Goal: Transaction & Acquisition: Purchase product/service

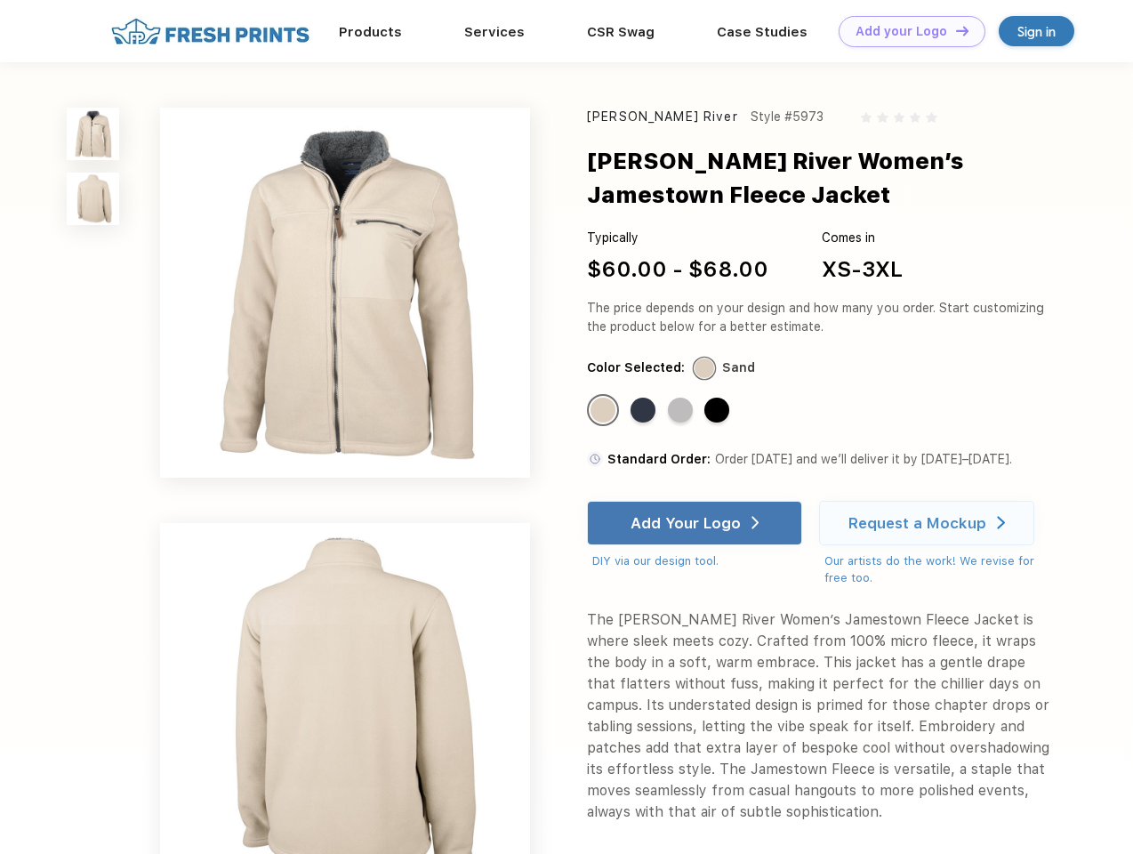
click at [906, 31] on link "Add your Logo Design Tool" at bounding box center [912, 31] width 147 height 31
click at [0, 0] on div "Design Tool" at bounding box center [0, 0] width 0 height 0
click at [954, 30] on link "Add your Logo Design Tool" at bounding box center [912, 31] width 147 height 31
click at [93, 133] on img at bounding box center [93, 134] width 52 height 52
click at [93, 199] on img at bounding box center [93, 199] width 52 height 52
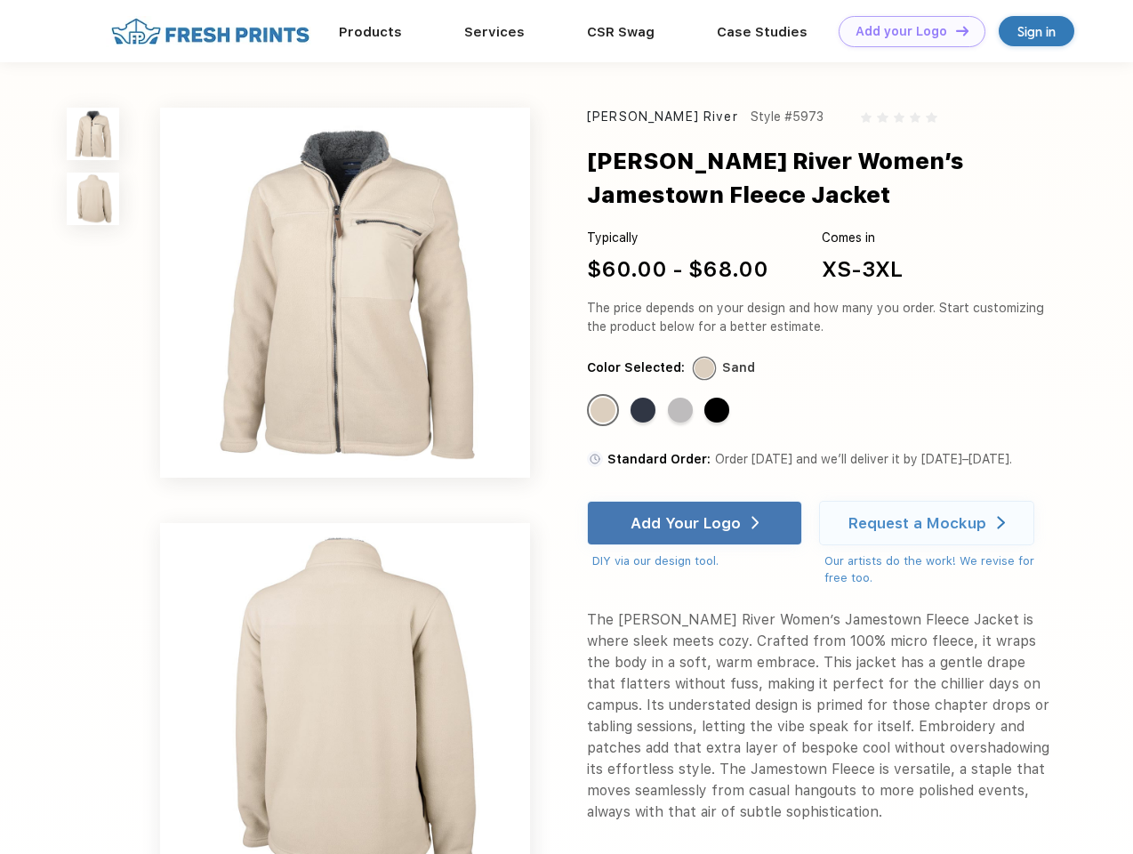
click at [605, 411] on div "Standard Color" at bounding box center [603, 410] width 25 height 25
click at [645, 411] on div "Standard Color" at bounding box center [643, 410] width 25 height 25
click at [682, 411] on div "Standard Color" at bounding box center [680, 410] width 25 height 25
click at [719, 411] on div "Standard Color" at bounding box center [716, 410] width 25 height 25
click at [696, 523] on div "Add Your Logo" at bounding box center [686, 523] width 110 height 18
